Goal: Find specific page/section: Find specific page/section

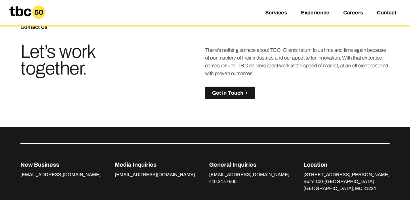
scroll to position [420, 0]
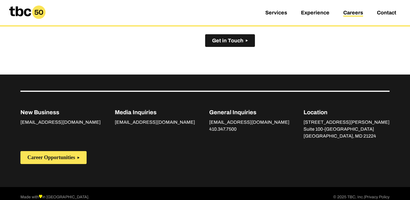
click at [353, 14] on link "Careers" at bounding box center [353, 13] width 20 height 7
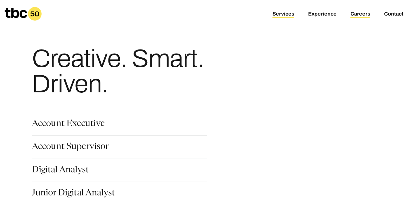
click at [284, 17] on link "Services" at bounding box center [283, 14] width 22 height 7
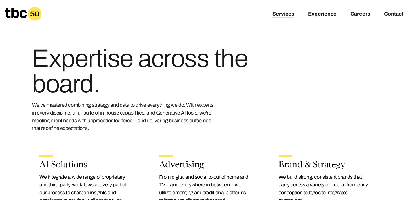
click at [32, 14] on icon at bounding box center [35, 14] width 14 height 14
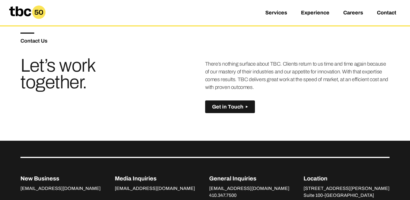
scroll to position [420, 0]
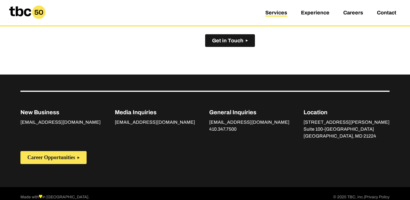
click at [276, 11] on link "Services" at bounding box center [276, 13] width 22 height 7
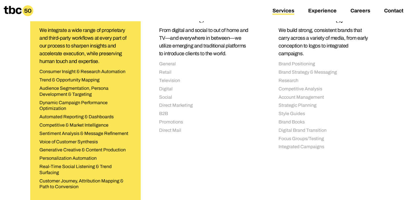
scroll to position [175, 0]
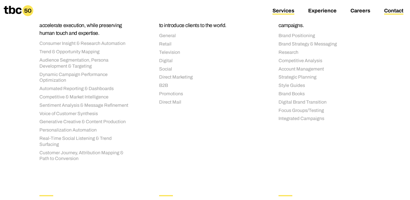
click at [397, 14] on link "Contact" at bounding box center [393, 11] width 19 height 7
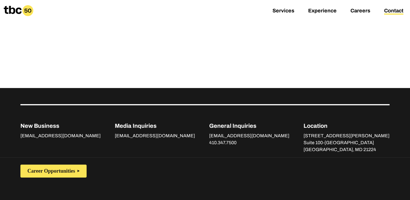
scroll to position [246, 0]
